Goal: Check status: Check status

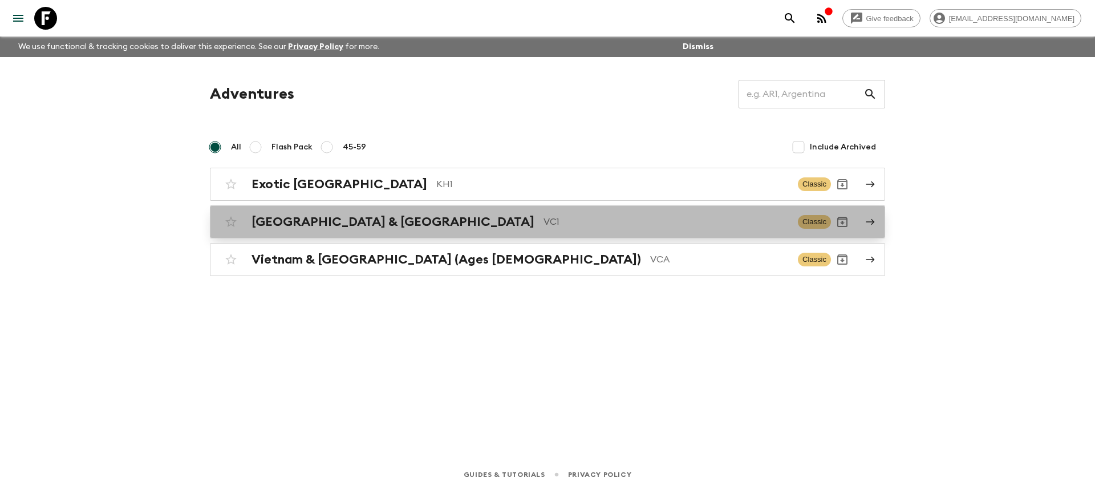
click at [374, 218] on h2 "[GEOGRAPHIC_DATA] & [GEOGRAPHIC_DATA]" at bounding box center [393, 221] width 283 height 15
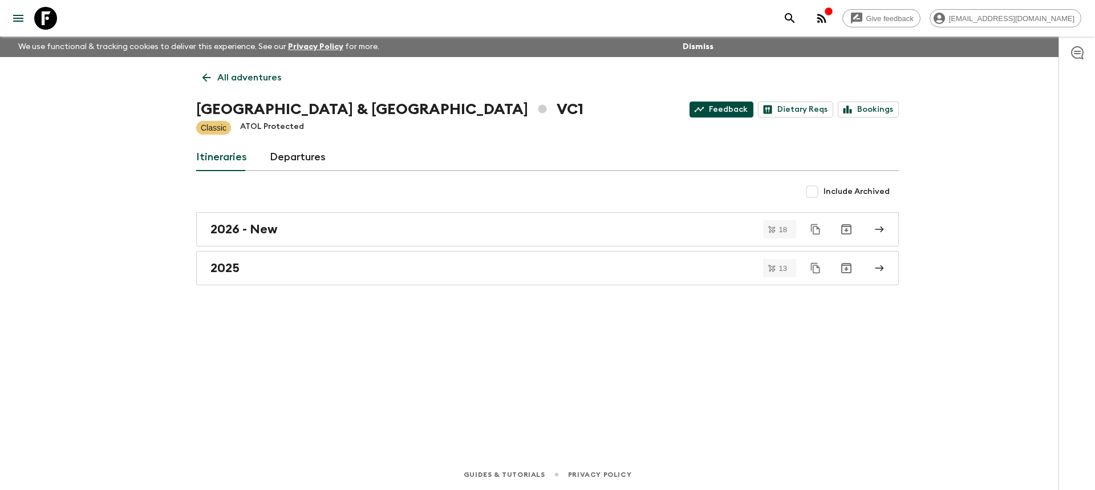
click at [741, 111] on link "Feedback" at bounding box center [722, 110] width 64 height 16
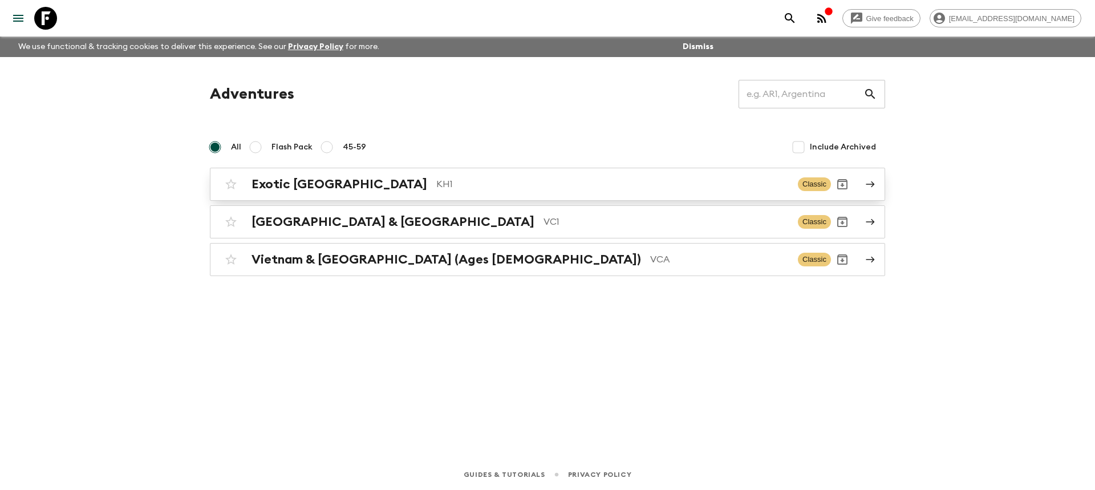
click at [294, 179] on h2 "Exotic [GEOGRAPHIC_DATA]" at bounding box center [340, 184] width 176 height 15
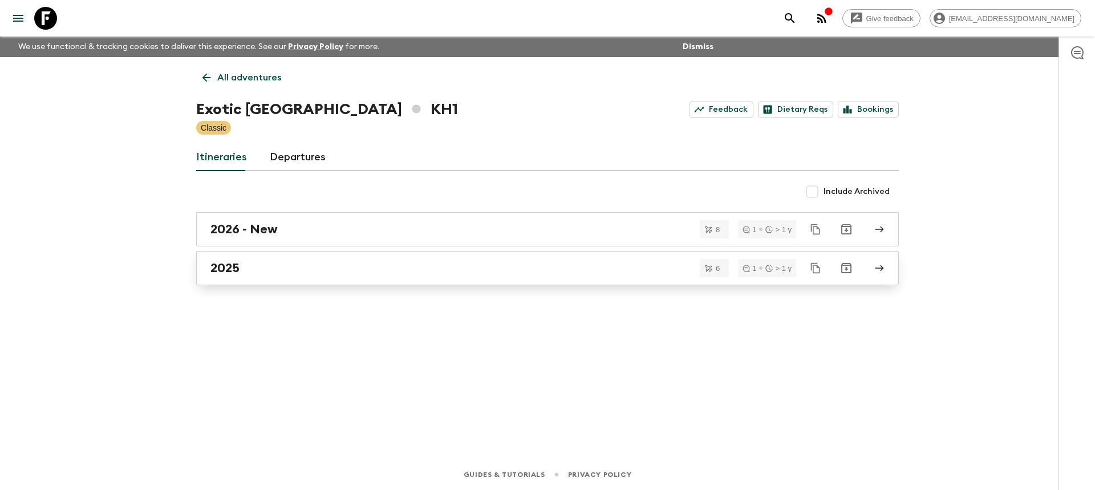
click at [256, 276] on link "2025" at bounding box center [547, 268] width 703 height 34
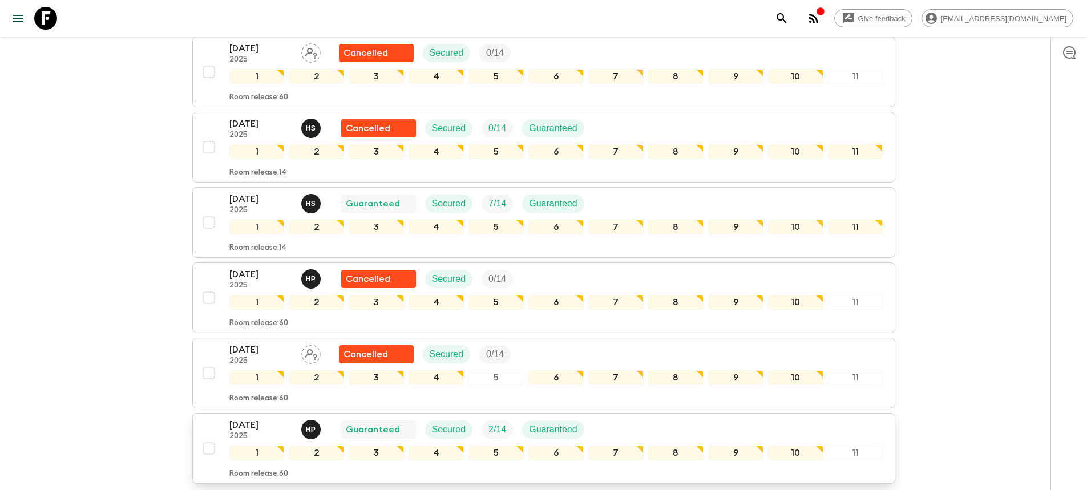
scroll to position [76, 0]
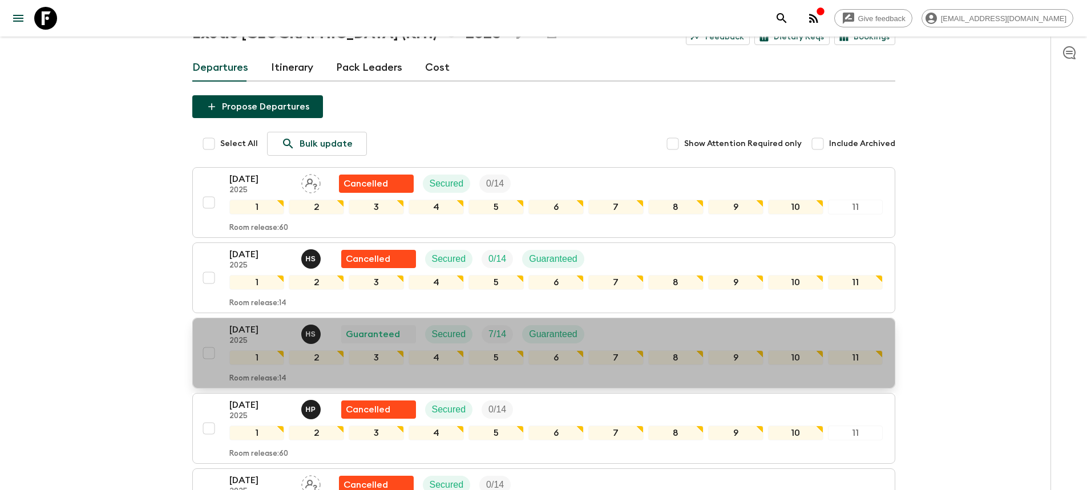
click at [248, 329] on p "[DATE]" at bounding box center [260, 330] width 63 height 14
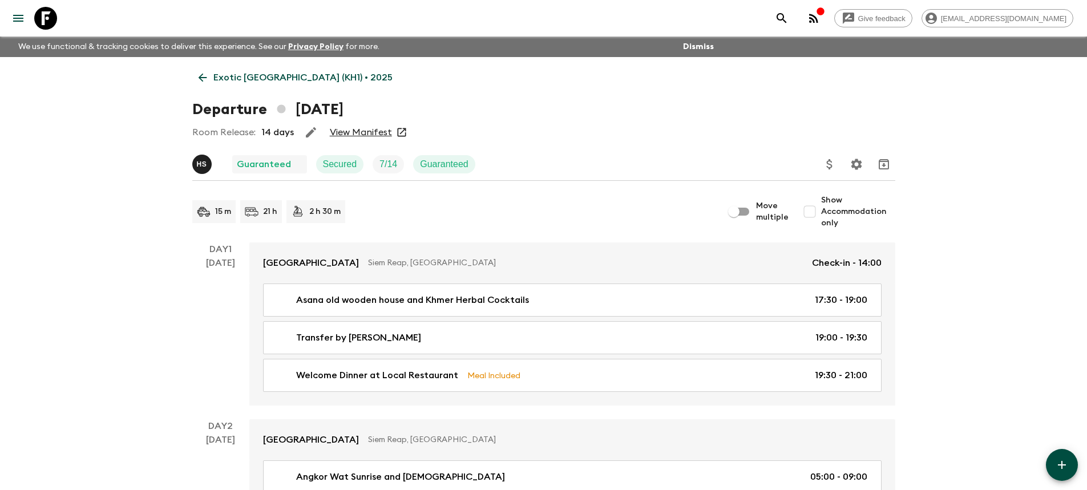
click at [354, 133] on link "View Manifest" at bounding box center [361, 132] width 62 height 11
